Goal: Task Accomplishment & Management: Use online tool/utility

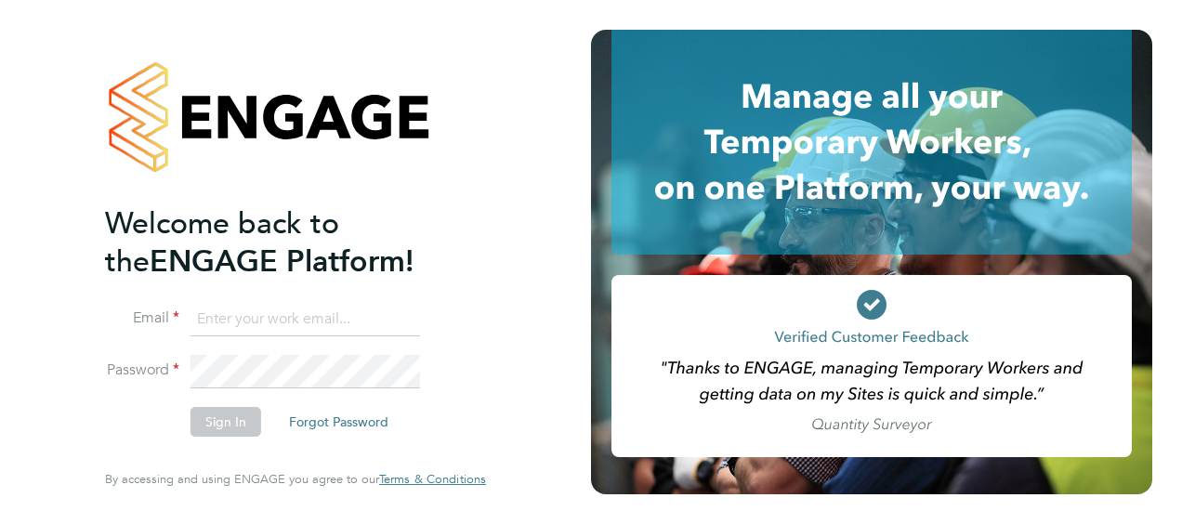
drag, startPoint x: 0, startPoint y: 0, endPoint x: 243, endPoint y: 310, distance: 394.4
click at [243, 309] on input at bounding box center [304, 319] width 229 height 33
type input "[PERSON_NAME][EMAIL_ADDRESS][PERSON_NAME][DOMAIN_NAME]"
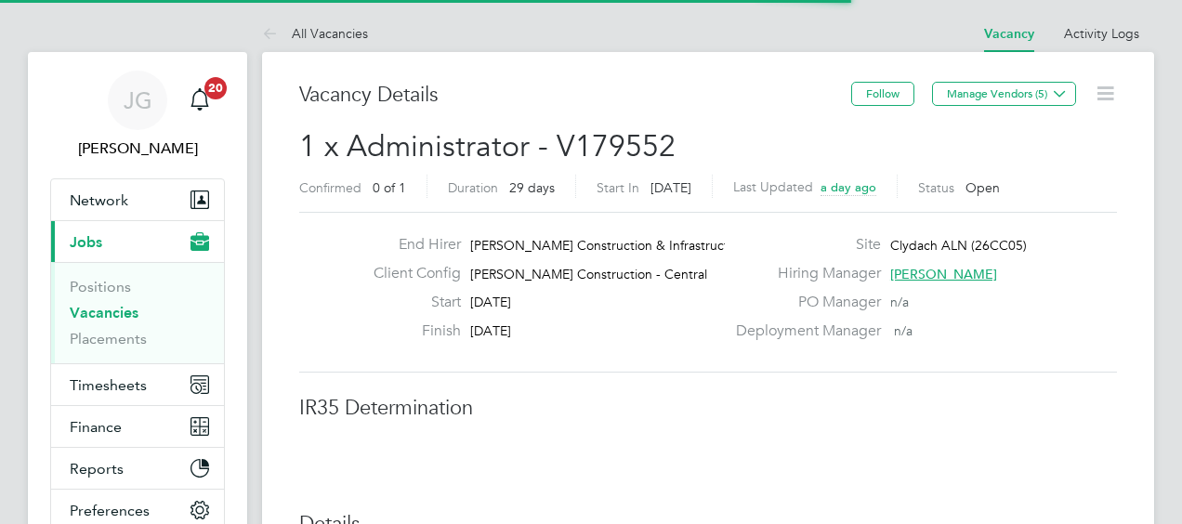
scroll to position [55, 130]
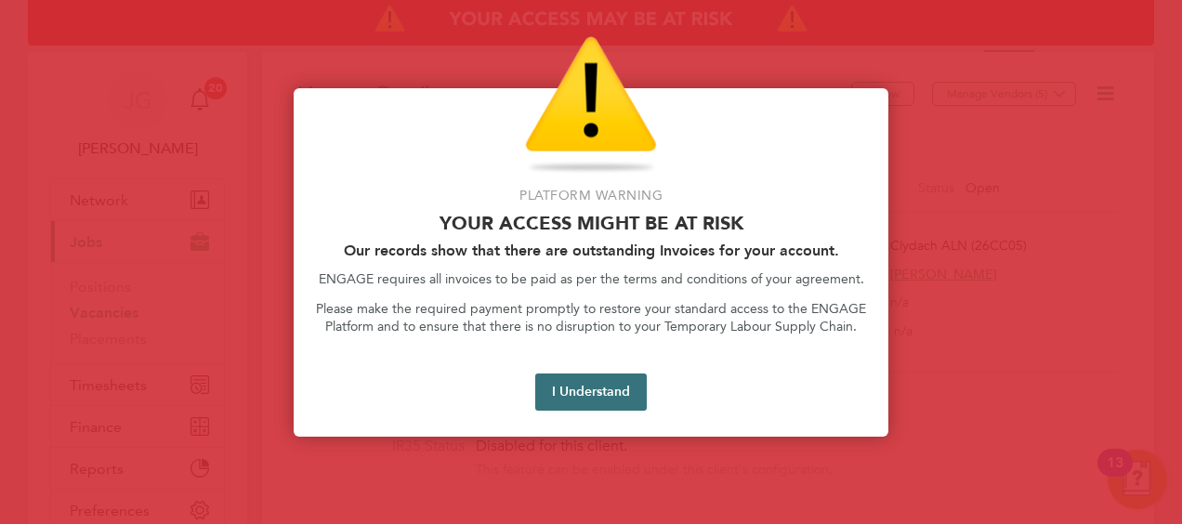
click at [582, 398] on button "I Understand" at bounding box center [590, 391] width 111 height 37
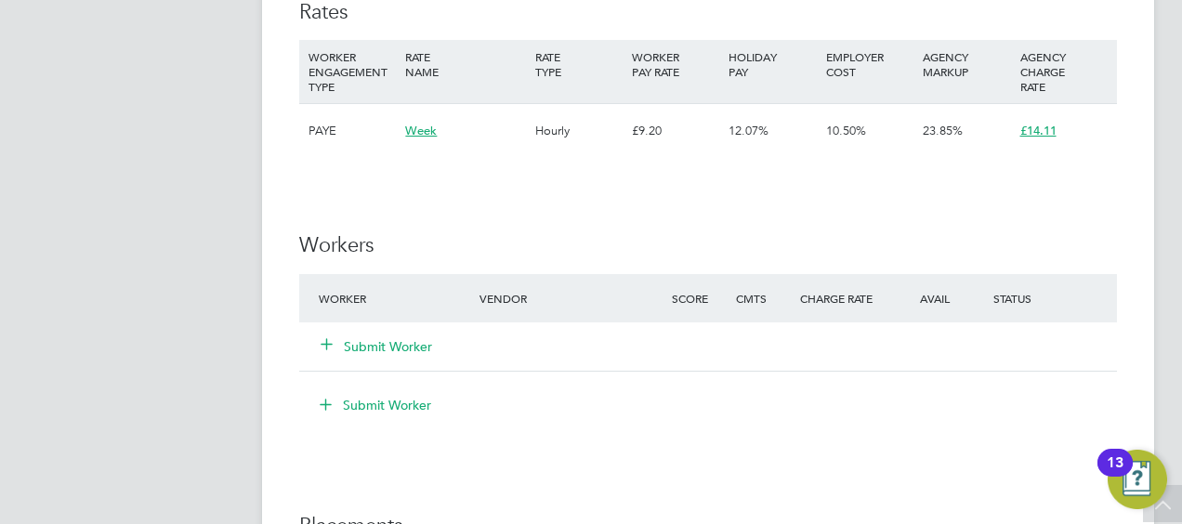
scroll to position [1115, 0]
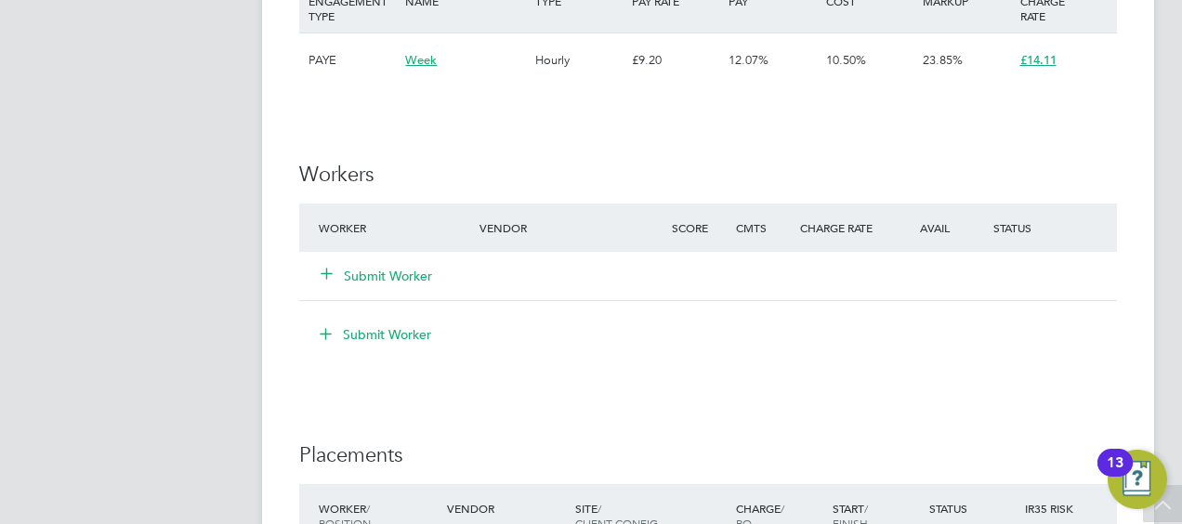
click at [320, 279] on icon at bounding box center [327, 273] width 14 height 14
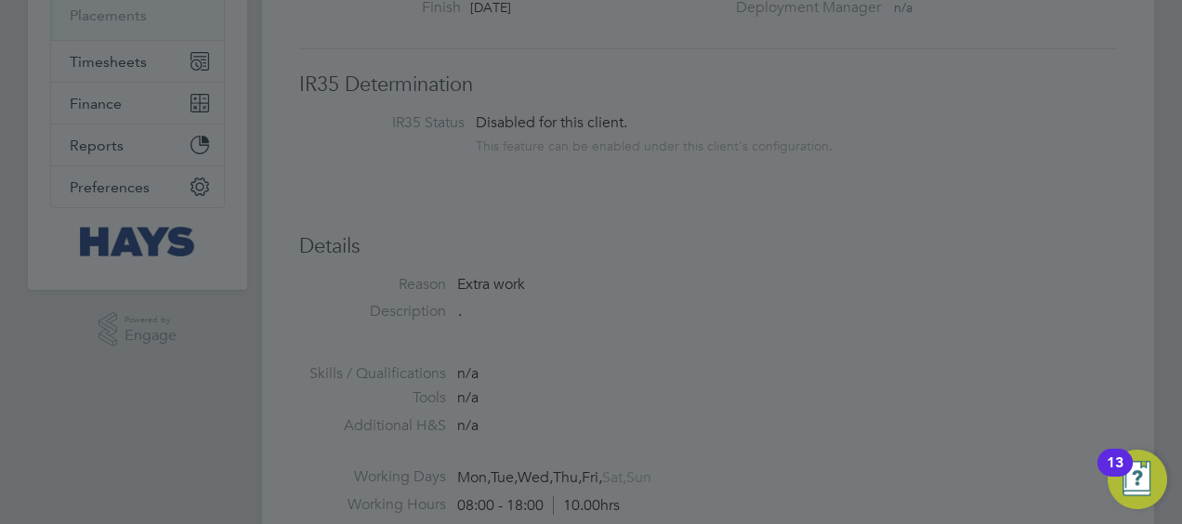
scroll to position [186, 0]
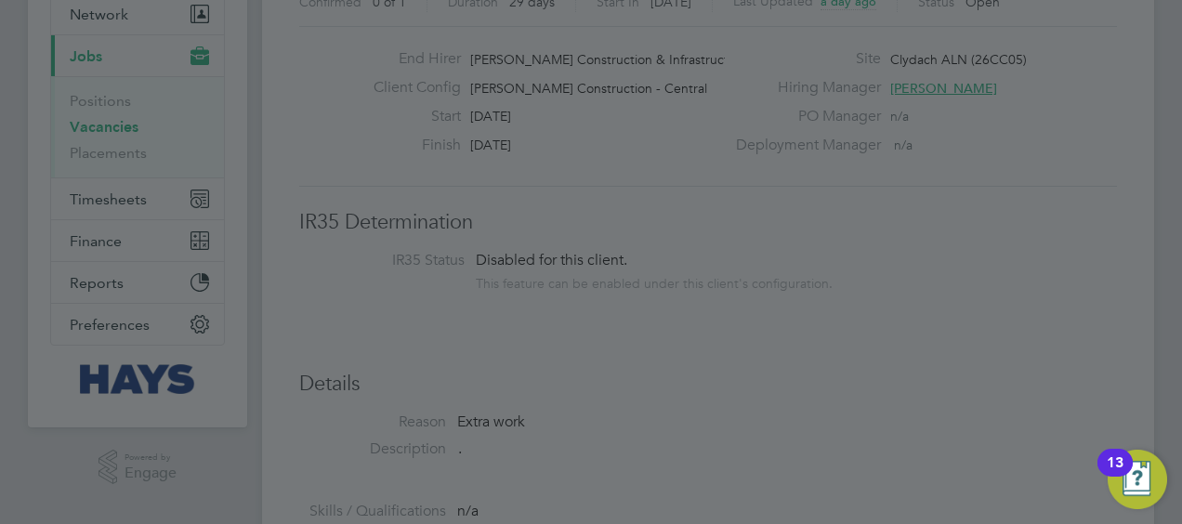
click at [726, 268] on div at bounding box center [591, 262] width 1182 height 524
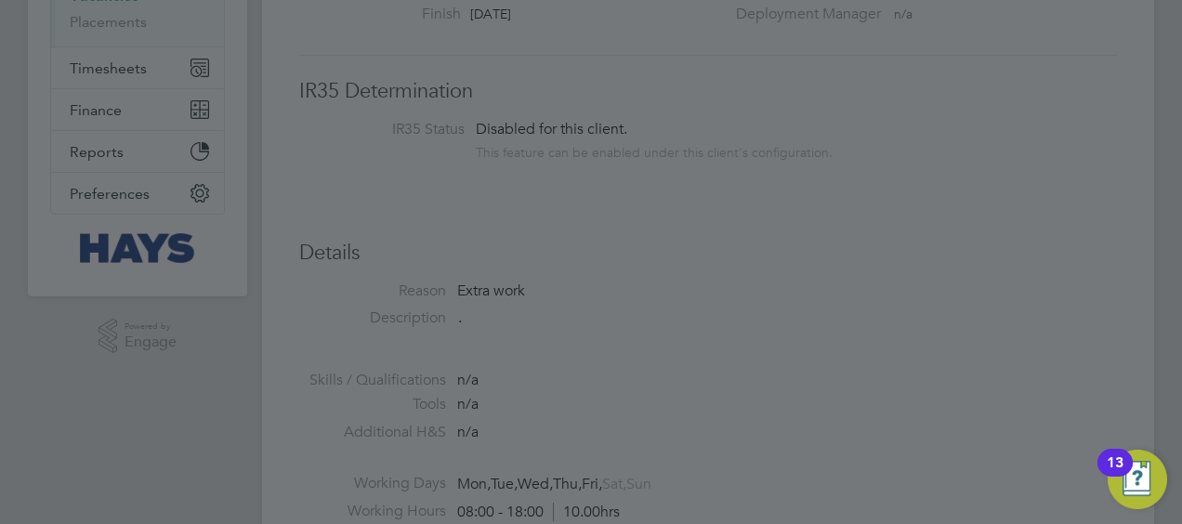
scroll to position [279, 0]
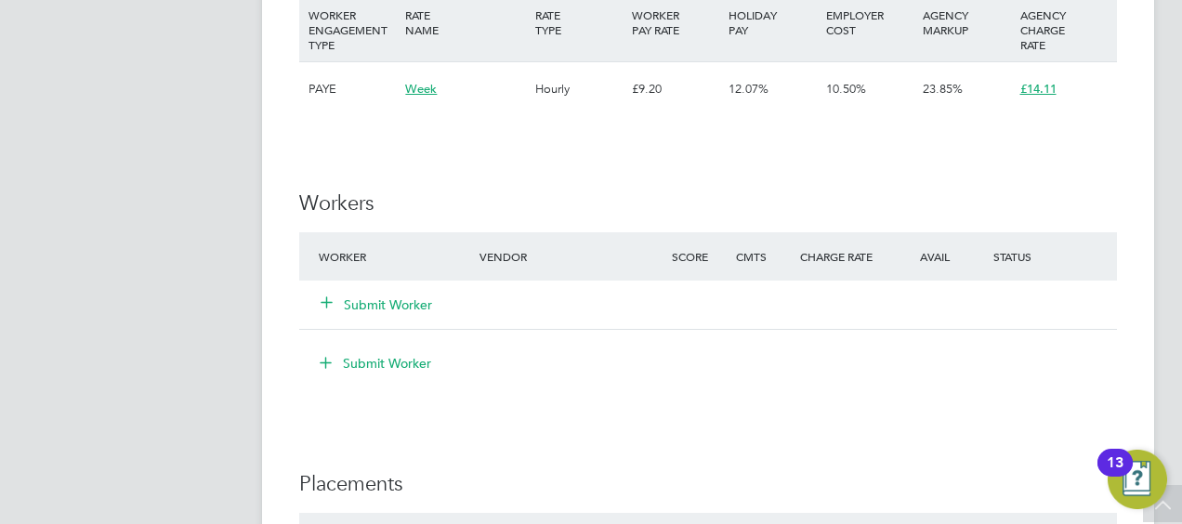
scroll to position [1208, 0]
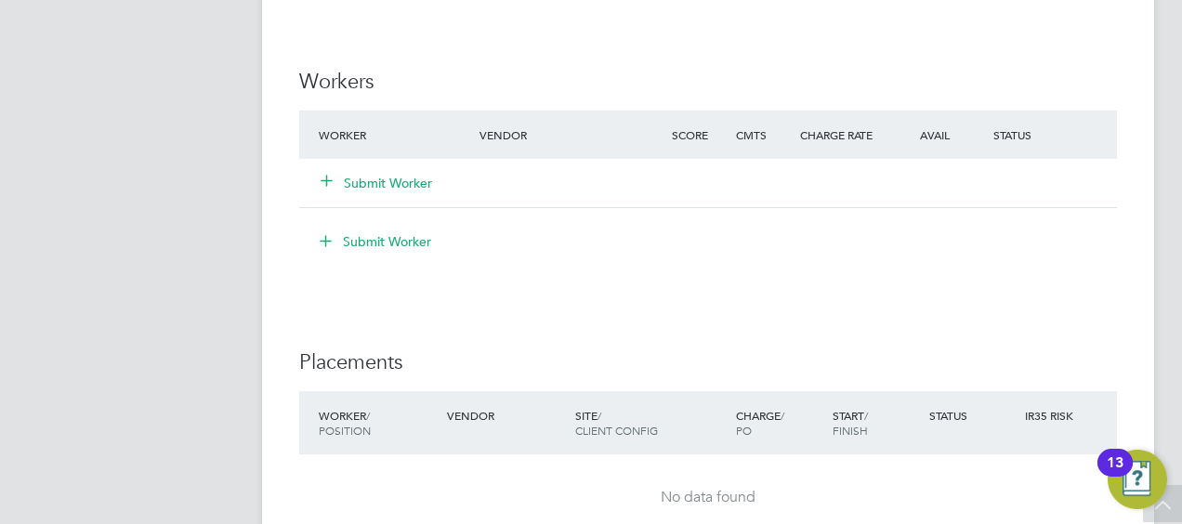
click at [320, 183] on icon at bounding box center [327, 180] width 14 height 14
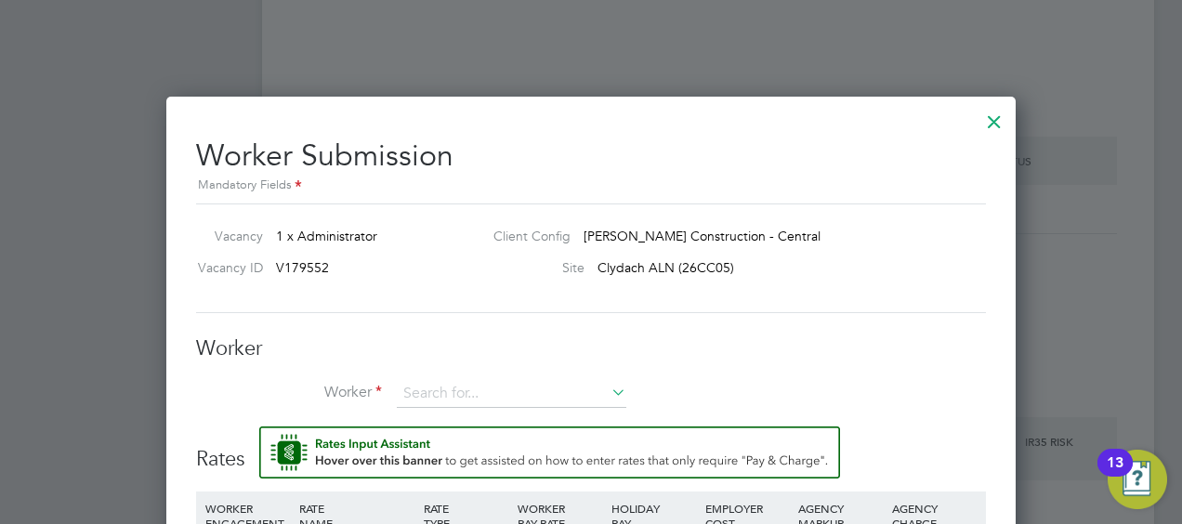
scroll to position [1115, 0]
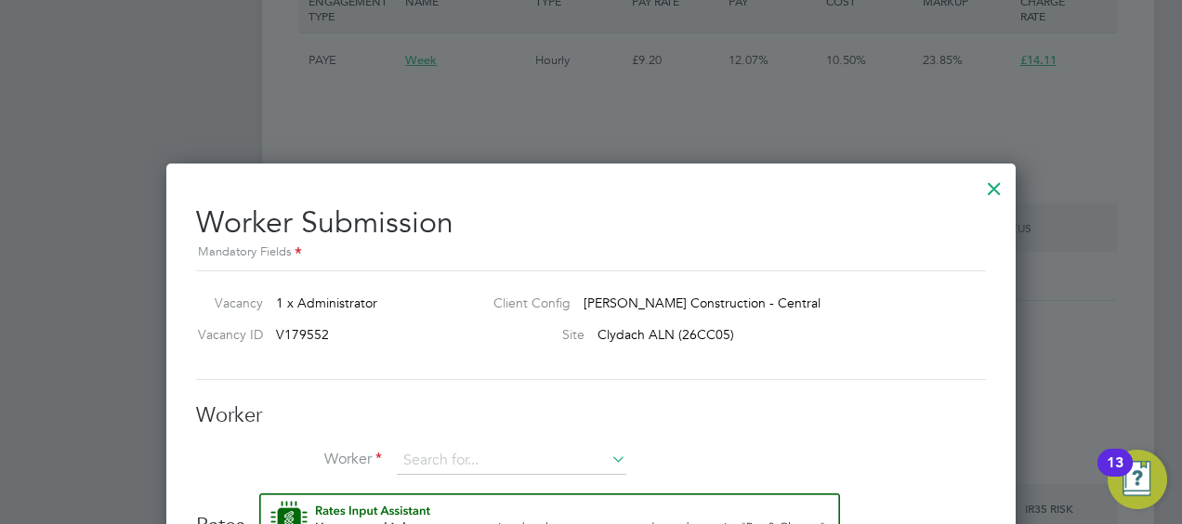
click at [990, 191] on div at bounding box center [993, 183] width 33 height 33
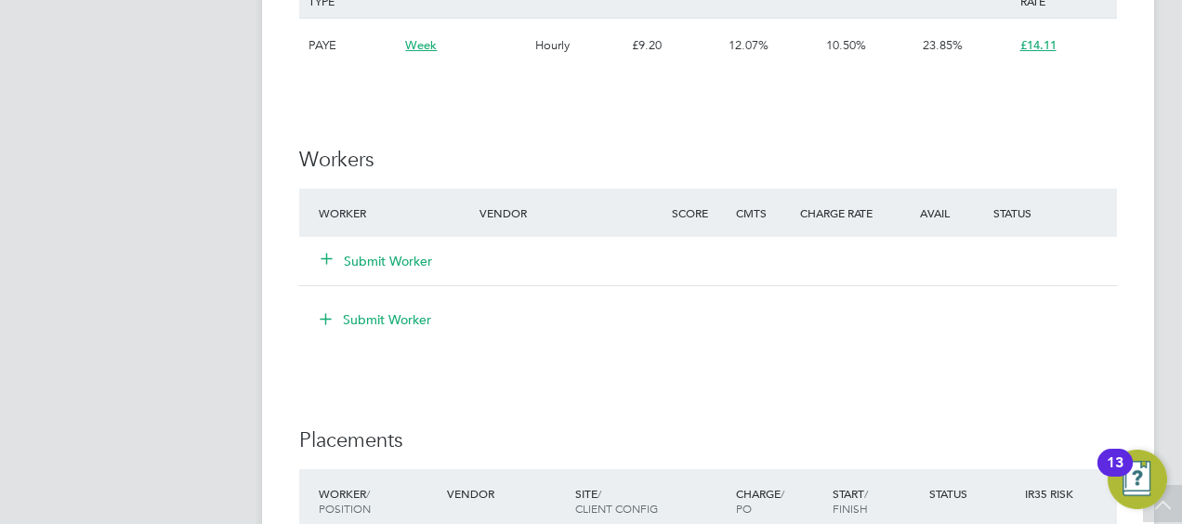
scroll to position [1208, 0]
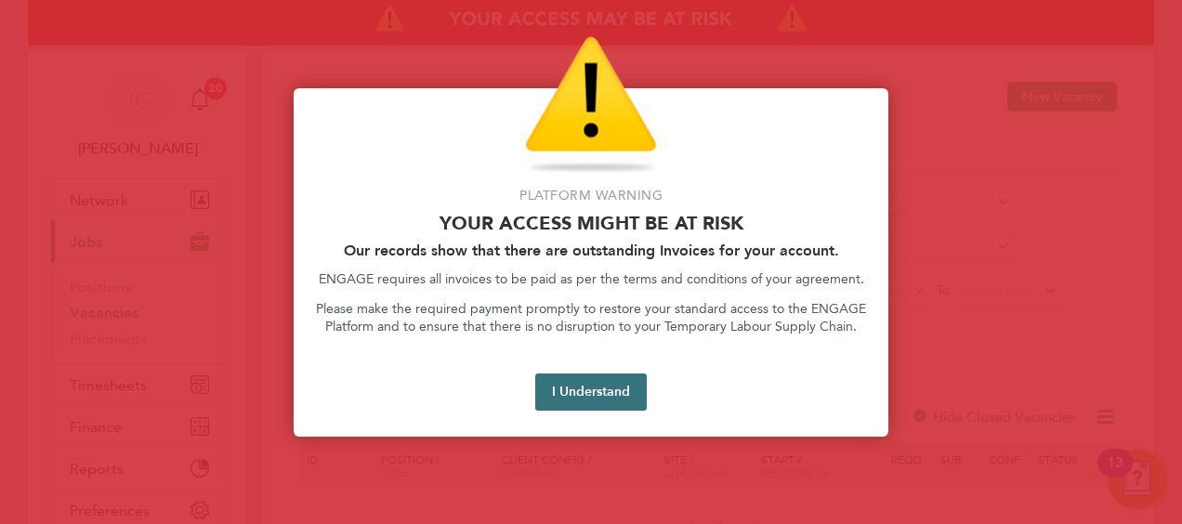
click at [604, 399] on button "I Understand" at bounding box center [590, 391] width 111 height 37
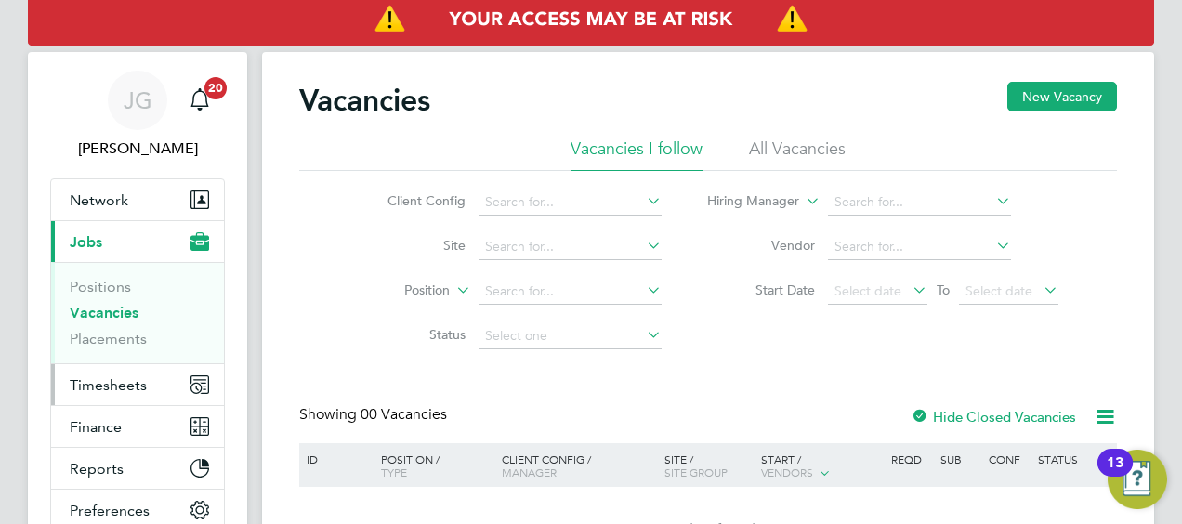
click at [105, 393] on button "Timesheets" at bounding box center [137, 384] width 173 height 41
click at [113, 386] on span "Timesheets" at bounding box center [108, 385] width 77 height 18
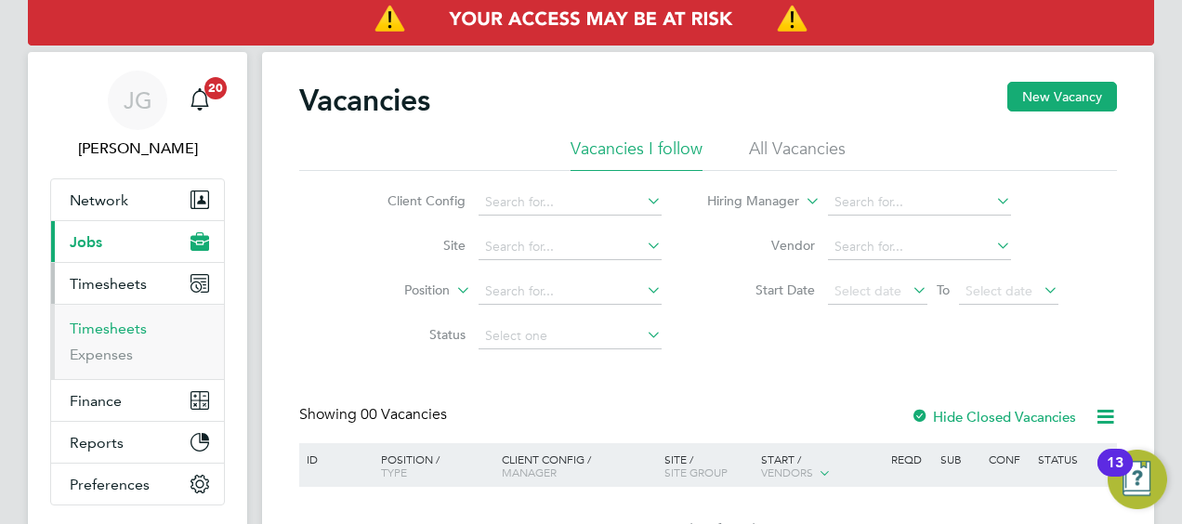
click at [123, 323] on link "Timesheets" at bounding box center [108, 329] width 77 height 18
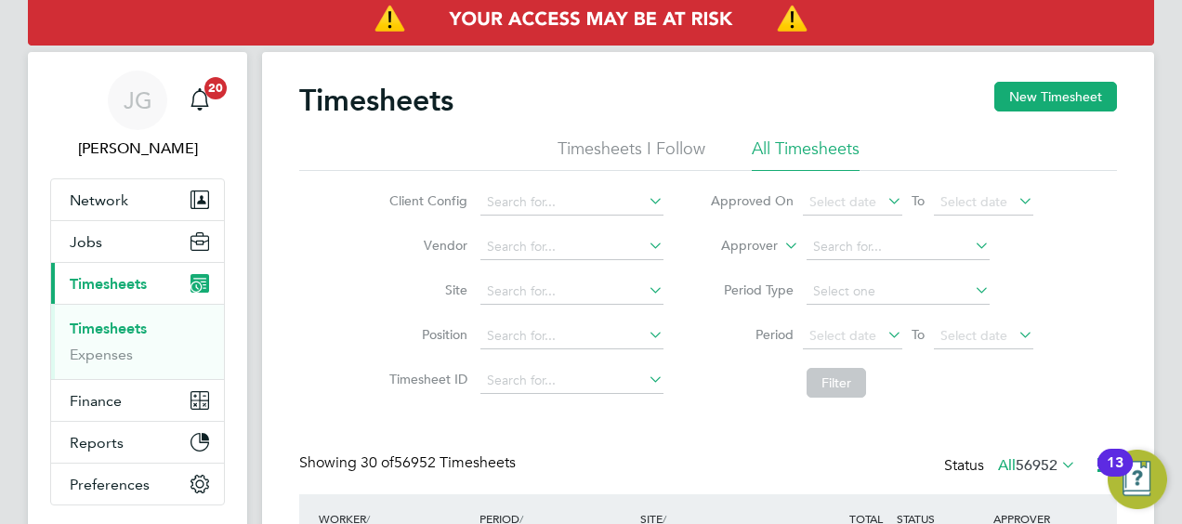
click at [767, 247] on label "Approver" at bounding box center [736, 246] width 84 height 19
click at [754, 266] on li "Worker" at bounding box center [732, 267] width 91 height 24
click at [860, 244] on input at bounding box center [897, 247] width 183 height 26
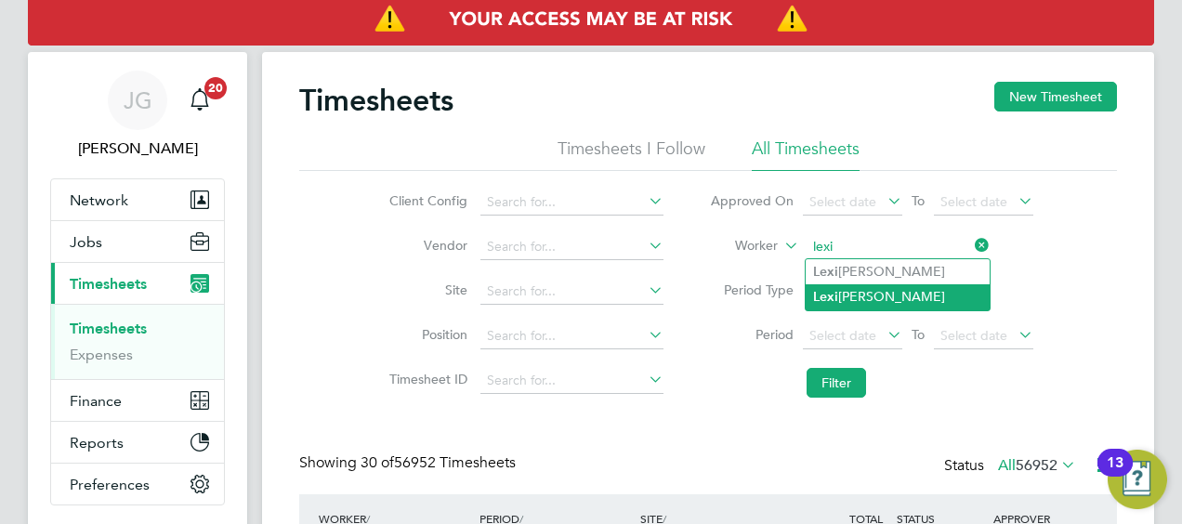
click at [868, 300] on li "Lexi Langford" at bounding box center [898, 296] width 184 height 25
type input "Lexi Langford"
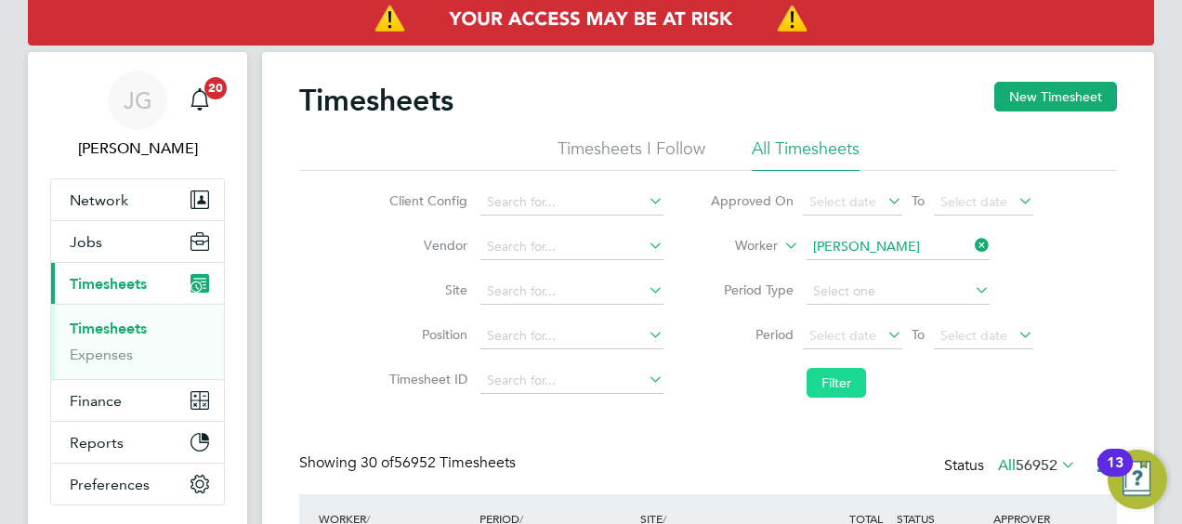
click at [840, 388] on button "Filter" at bounding box center [835, 383] width 59 height 30
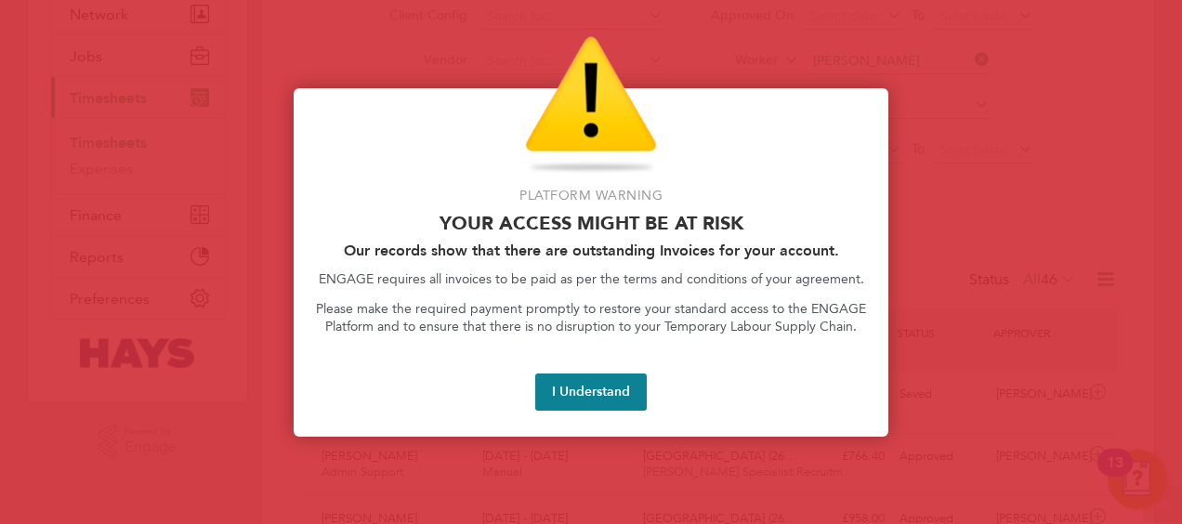
scroll to position [46, 161]
